Goal: Task Accomplishment & Management: Use online tool/utility

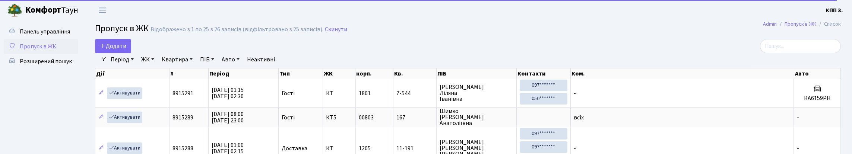
select select "25"
click at [830, 51] on input "search" at bounding box center [800, 46] width 81 height 14
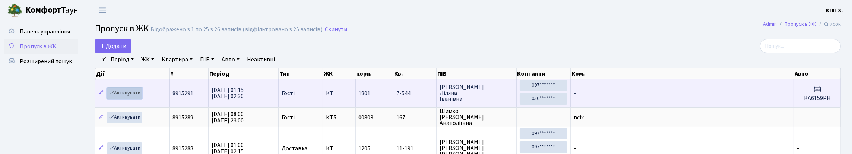
click at [126, 99] on link "Активувати" at bounding box center [124, 94] width 35 height 12
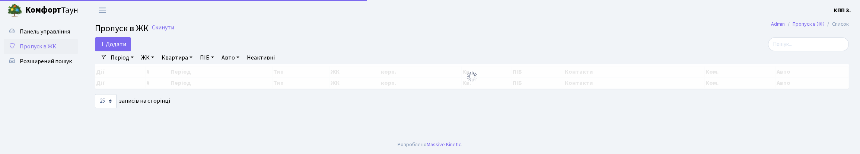
select select "25"
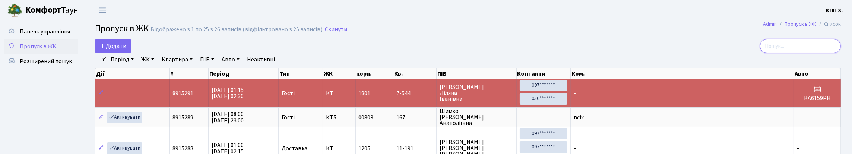
click at [796, 53] on input "search" at bounding box center [800, 46] width 81 height 14
